Goal: Task Accomplishment & Management: Use online tool/utility

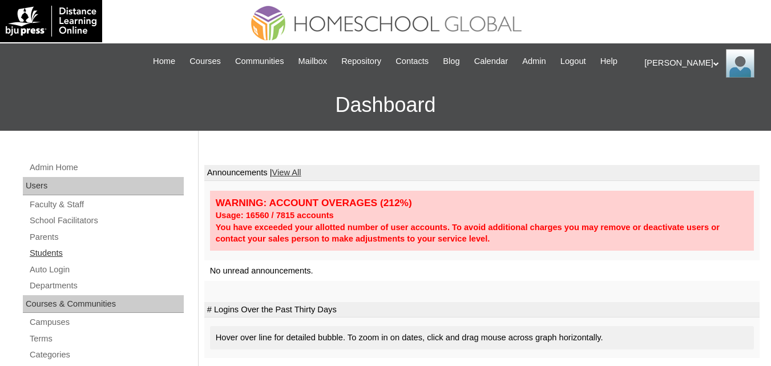
click at [49, 260] on link "Students" at bounding box center [106, 253] width 155 height 14
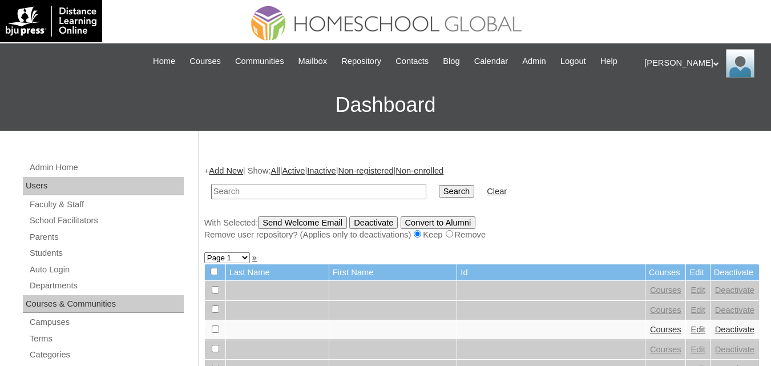
click at [53, 277] on link "Auto Login" at bounding box center [106, 270] width 155 height 14
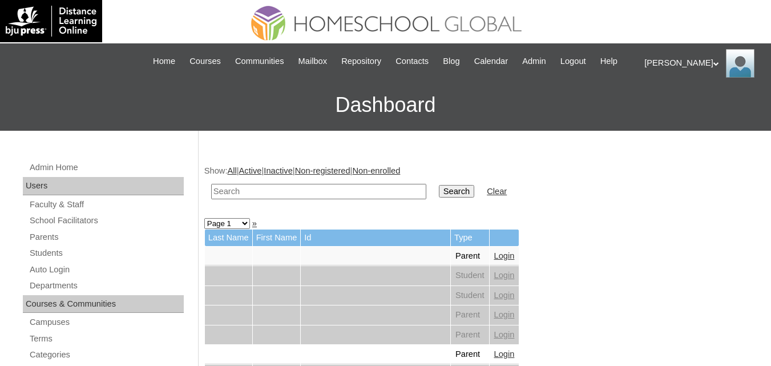
click at [274, 199] on input "text" at bounding box center [318, 191] width 215 height 15
type input "[PERSON_NAME]"
click at [439, 197] on input "Search" at bounding box center [456, 191] width 35 height 13
